Goal: Information Seeking & Learning: Learn about a topic

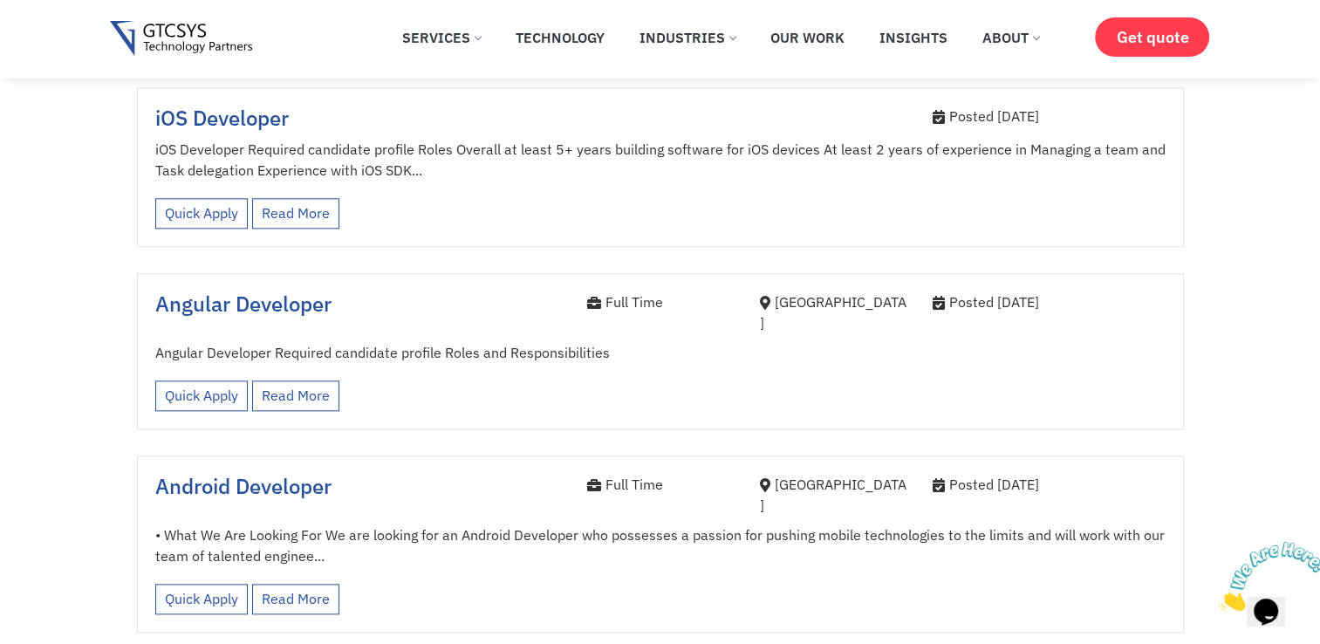
scroll to position [1916, 0]
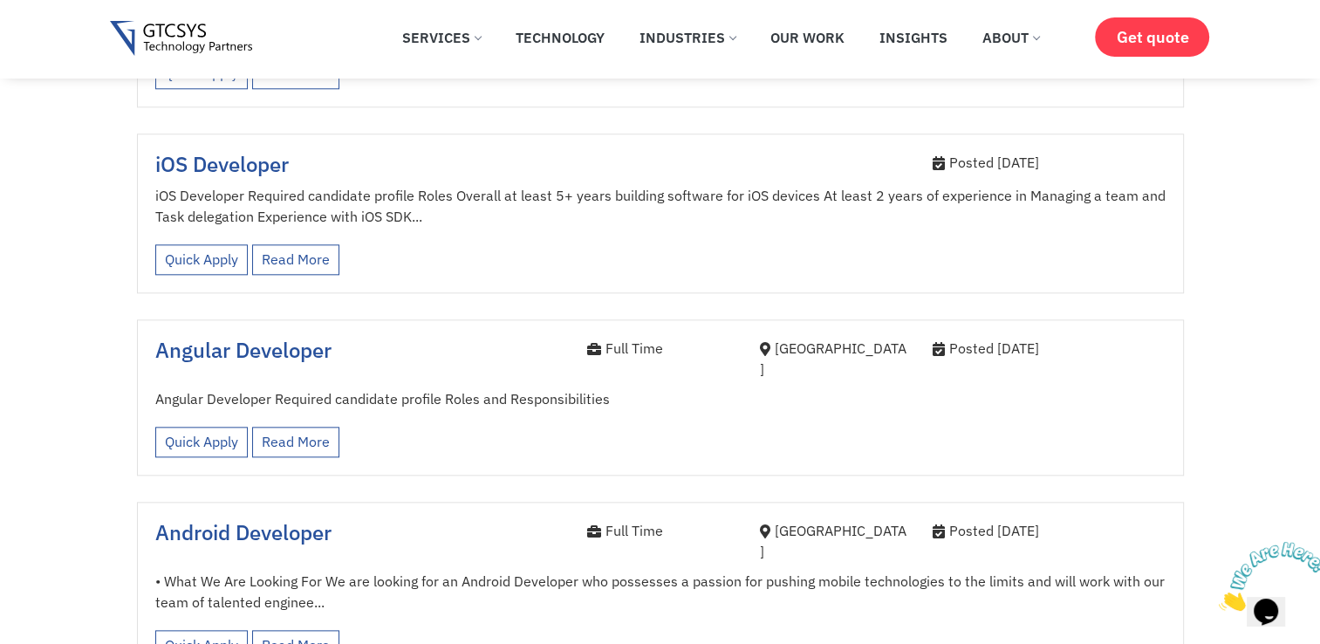
click at [254, 336] on span "Angular Developer" at bounding box center [243, 350] width 176 height 28
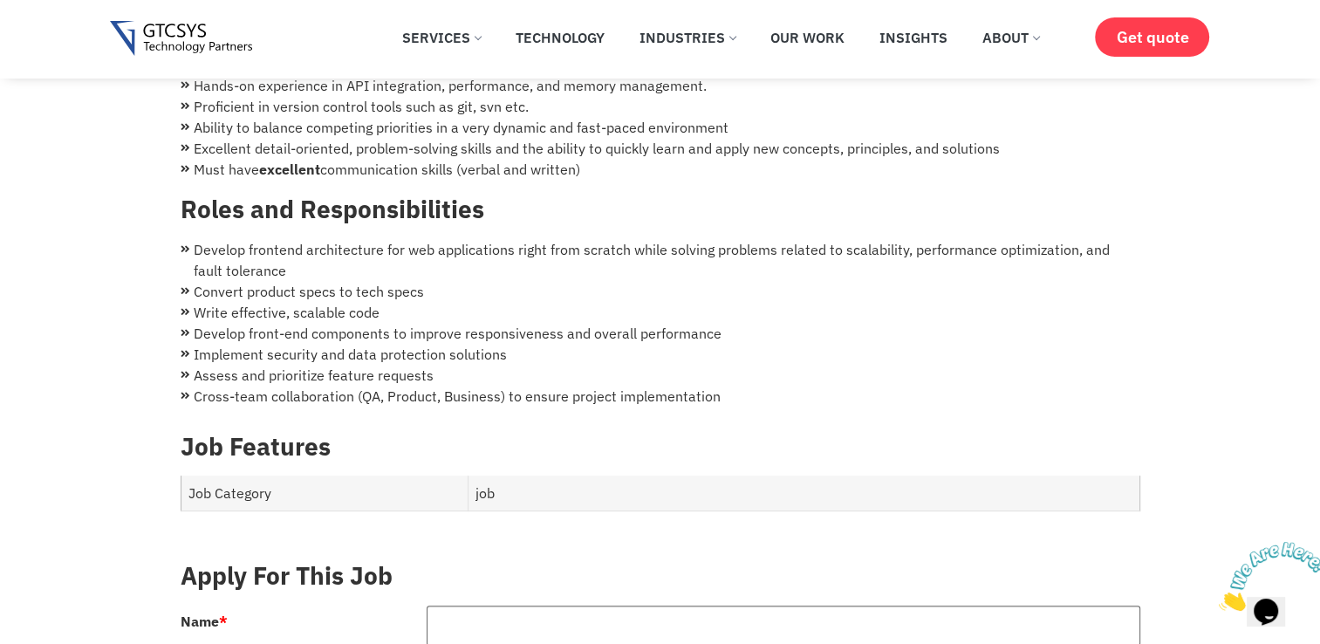
scroll to position [354, 0]
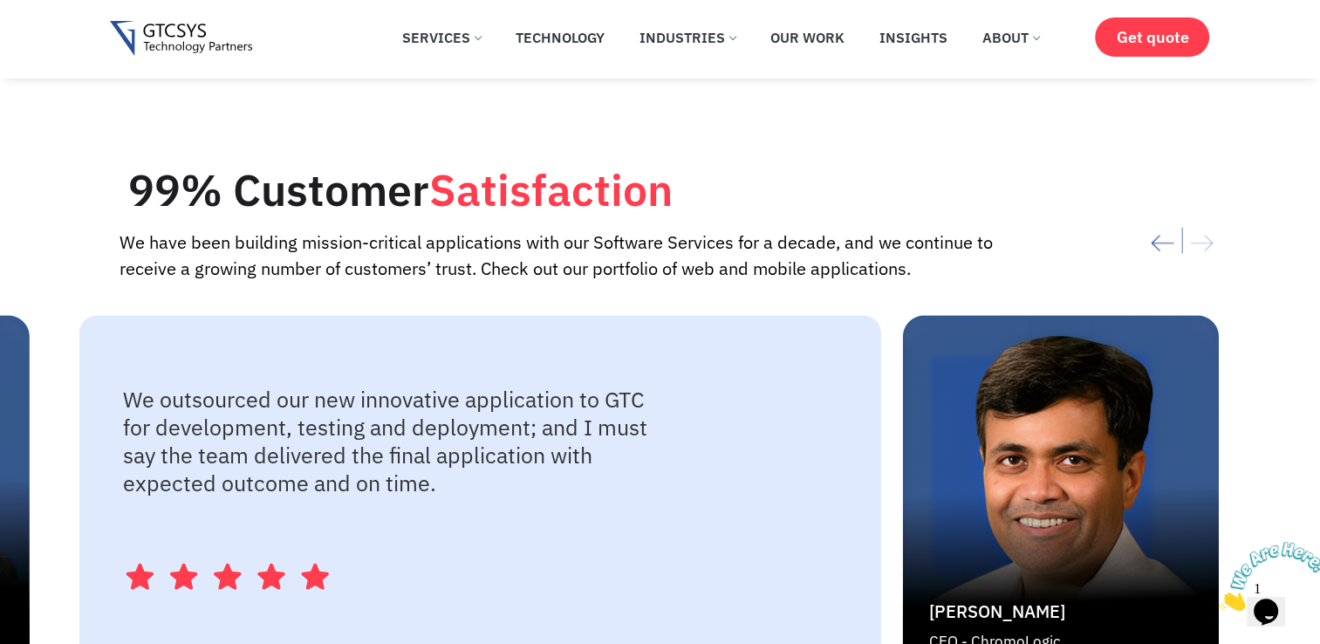
scroll to position [2506, 0]
